Goal: Navigation & Orientation: Go to known website

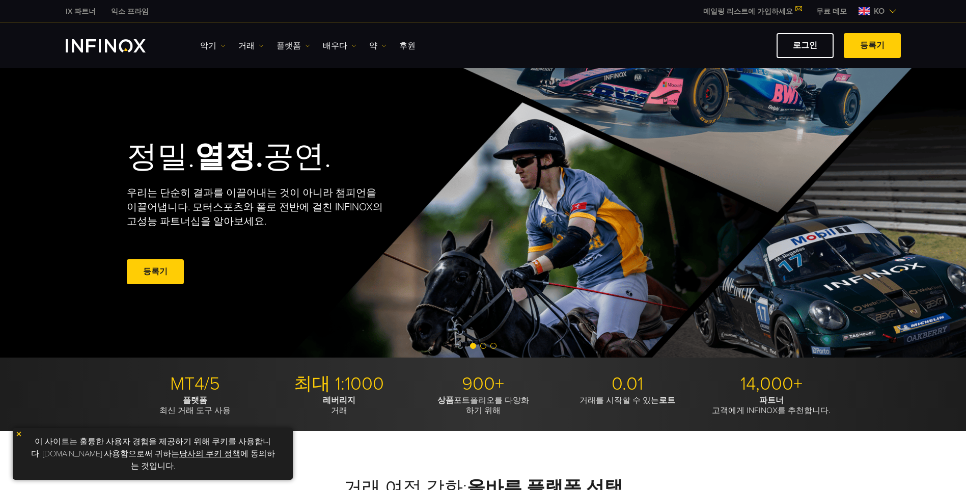
click at [888, 10] on span "KO" at bounding box center [879, 11] width 19 height 12
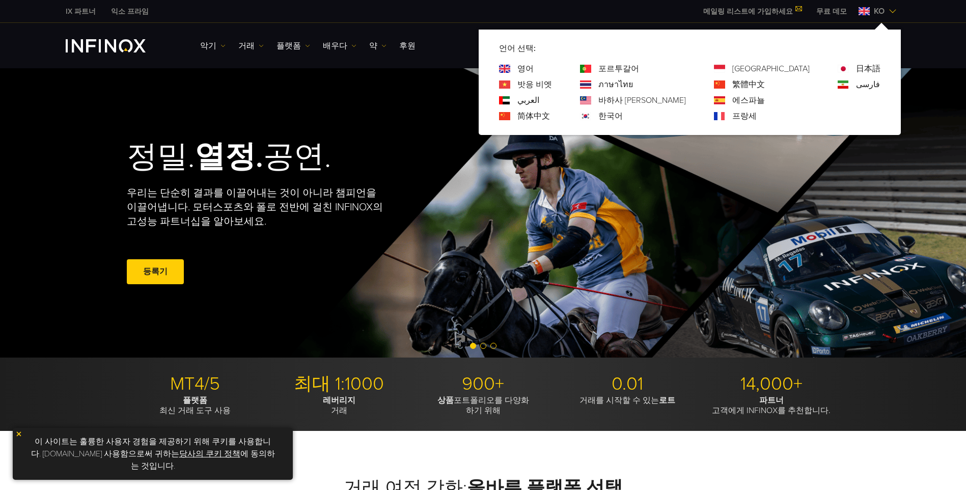
click at [623, 112] on link "한국어" at bounding box center [611, 116] width 24 height 12
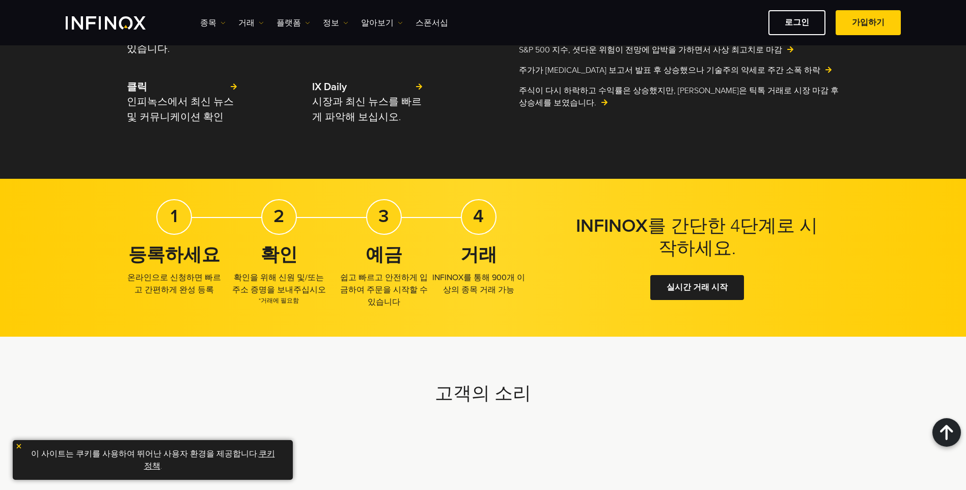
scroll to position [2445, 0]
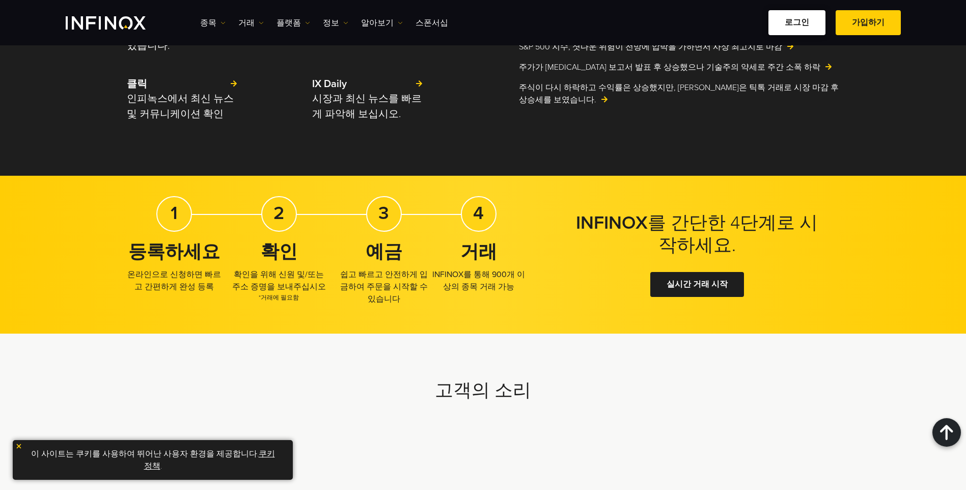
click at [804, 22] on link "로그인" at bounding box center [797, 22] width 57 height 25
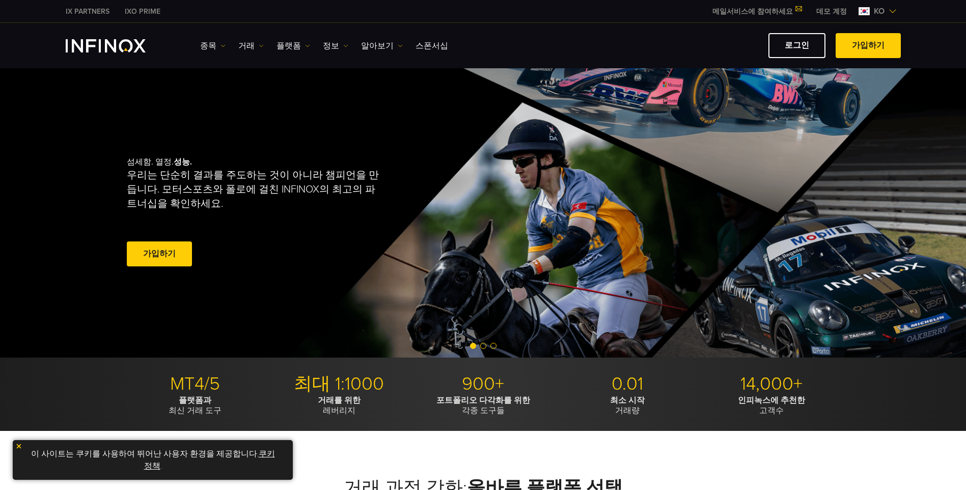
click at [868, 40] on link "가입하기" at bounding box center [868, 45] width 65 height 25
